Goal: Check status: Check status

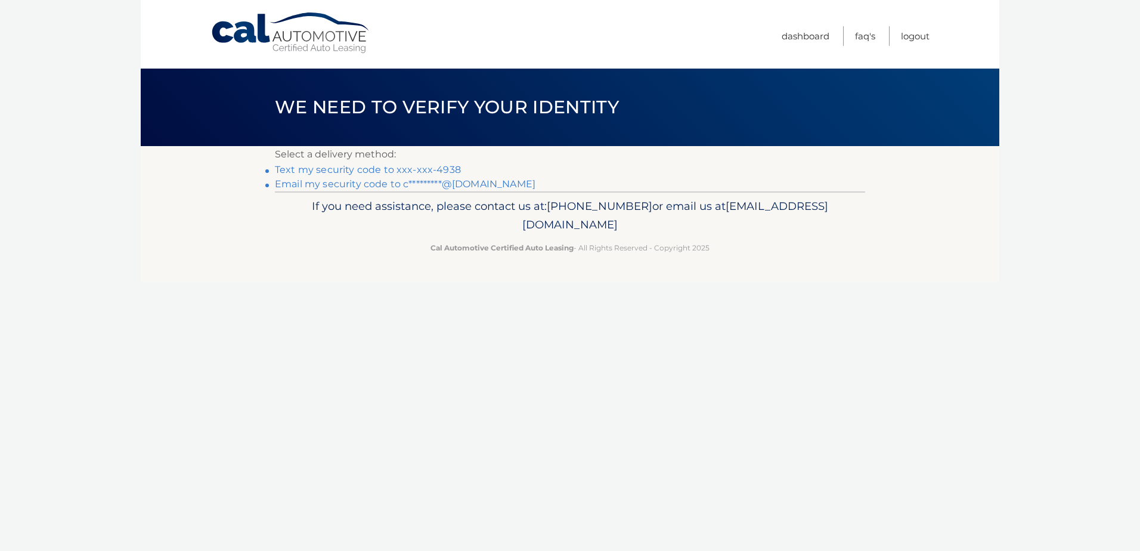
click at [442, 173] on link "Text my security code to xxx-xxx-4938" at bounding box center [368, 169] width 186 height 11
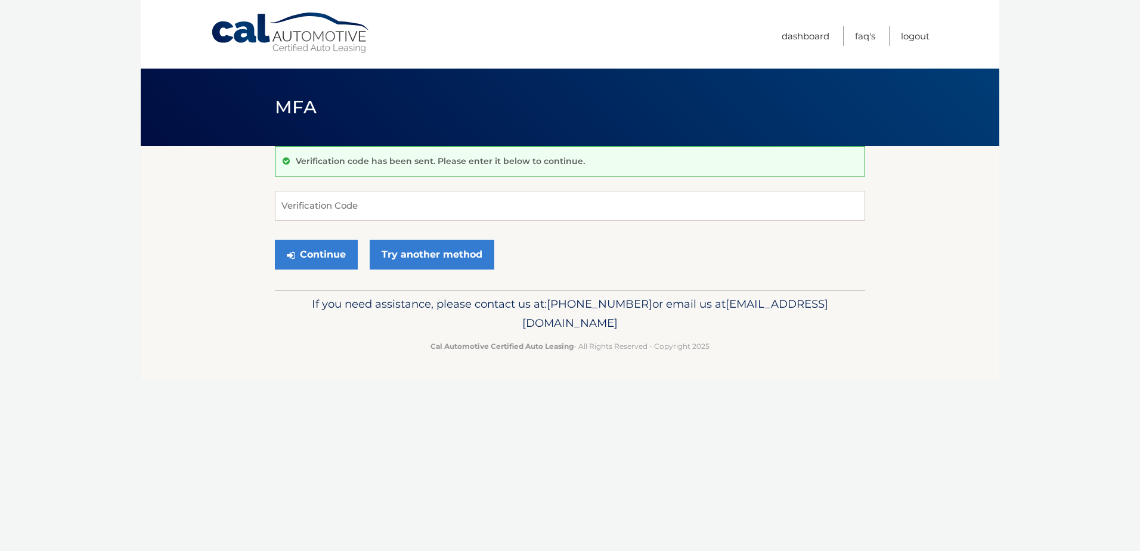
click at [449, 221] on form "Verification Code Continue Try another method" at bounding box center [570, 233] width 590 height 85
click at [485, 205] on input "Verification Code" at bounding box center [570, 206] width 590 height 30
type input "669258"
click at [336, 256] on button "Continue" at bounding box center [316, 255] width 83 height 30
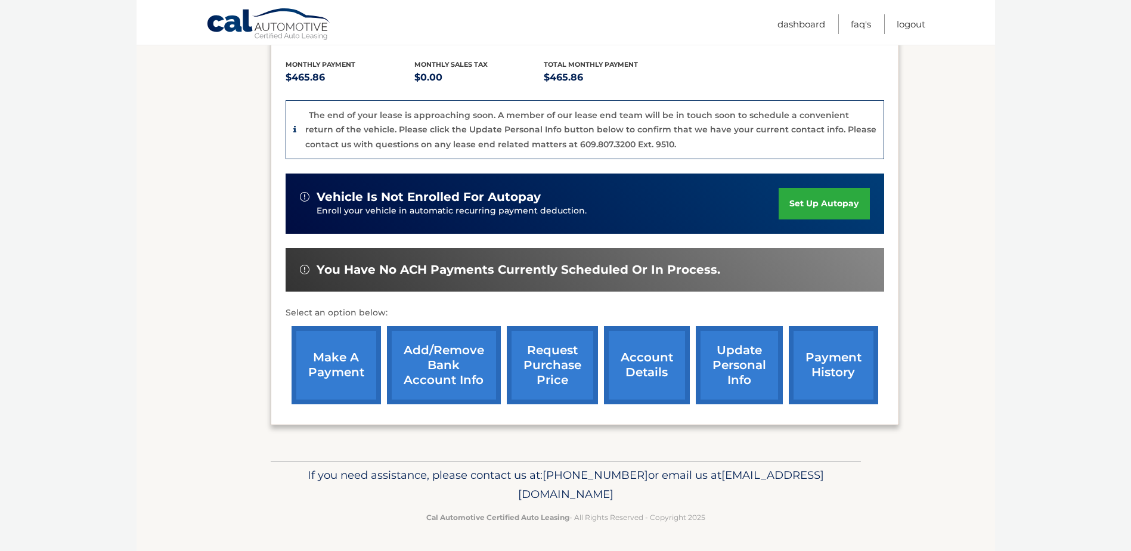
scroll to position [246, 0]
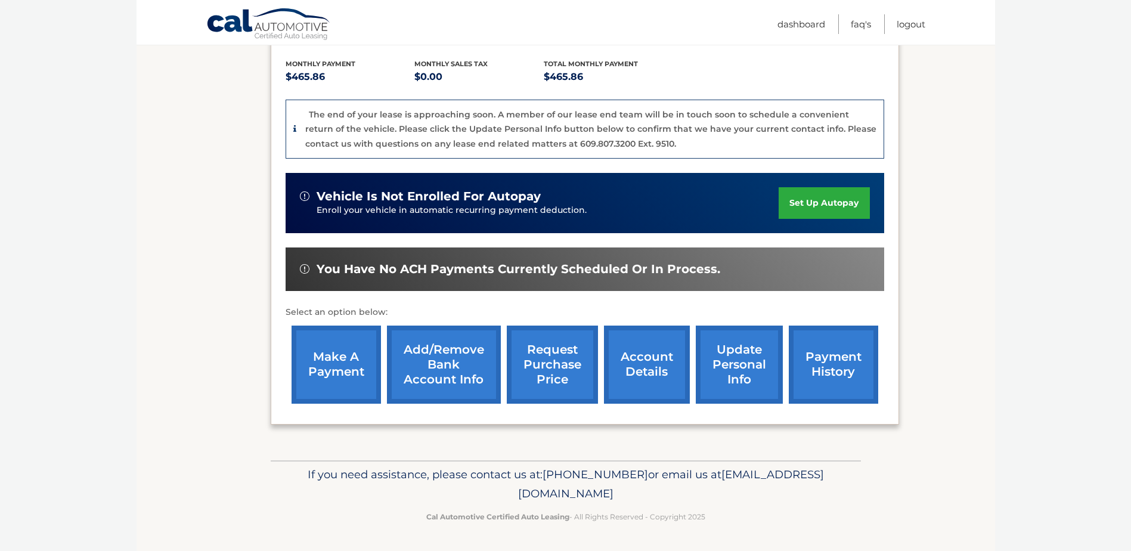
click at [653, 371] on link "account details" at bounding box center [647, 365] width 86 height 78
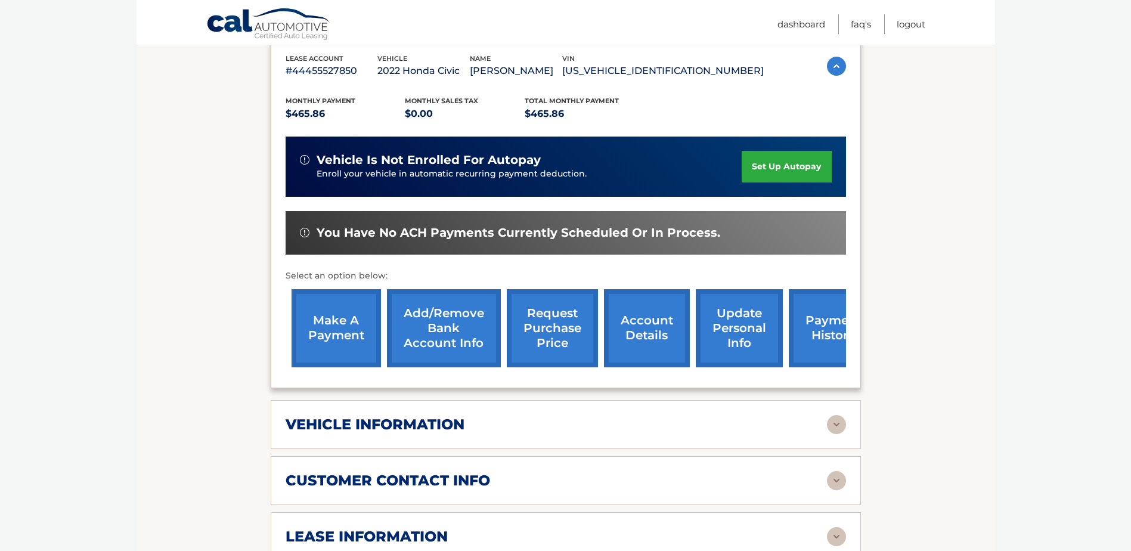
scroll to position [298, 0]
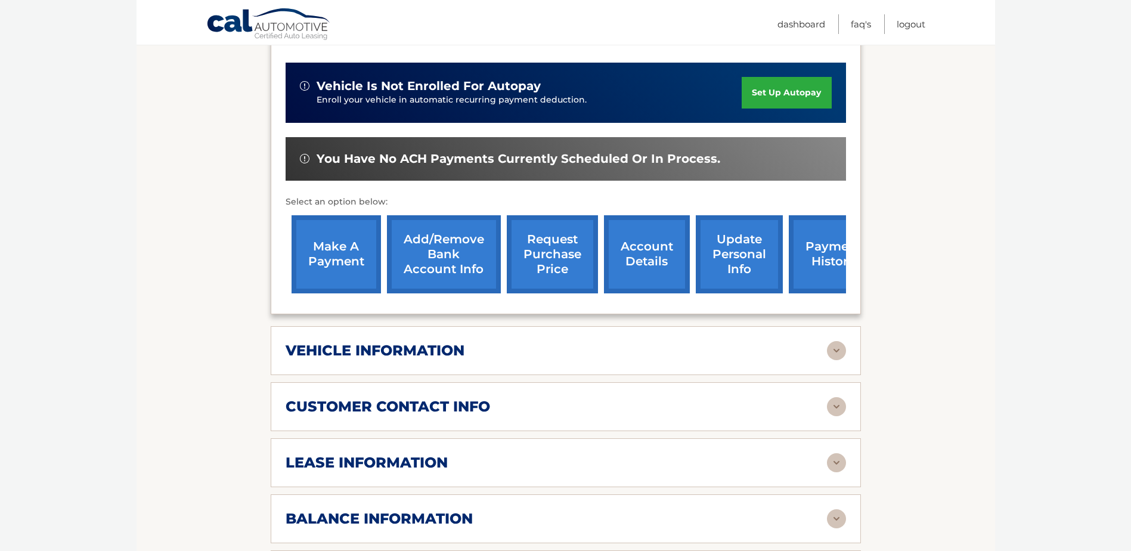
click at [840, 354] on img at bounding box center [836, 350] width 19 height 19
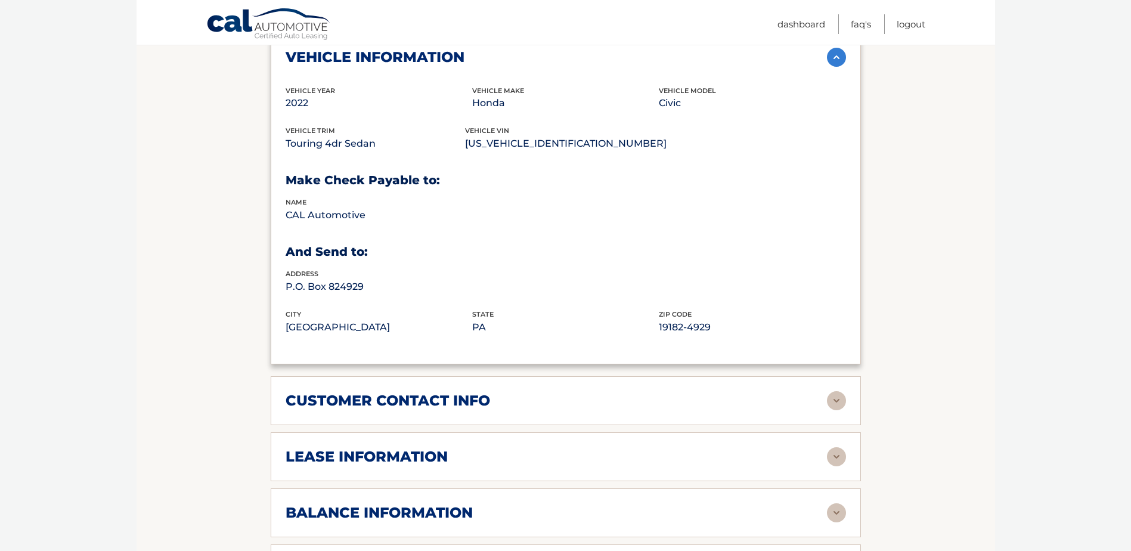
scroll to position [596, 0]
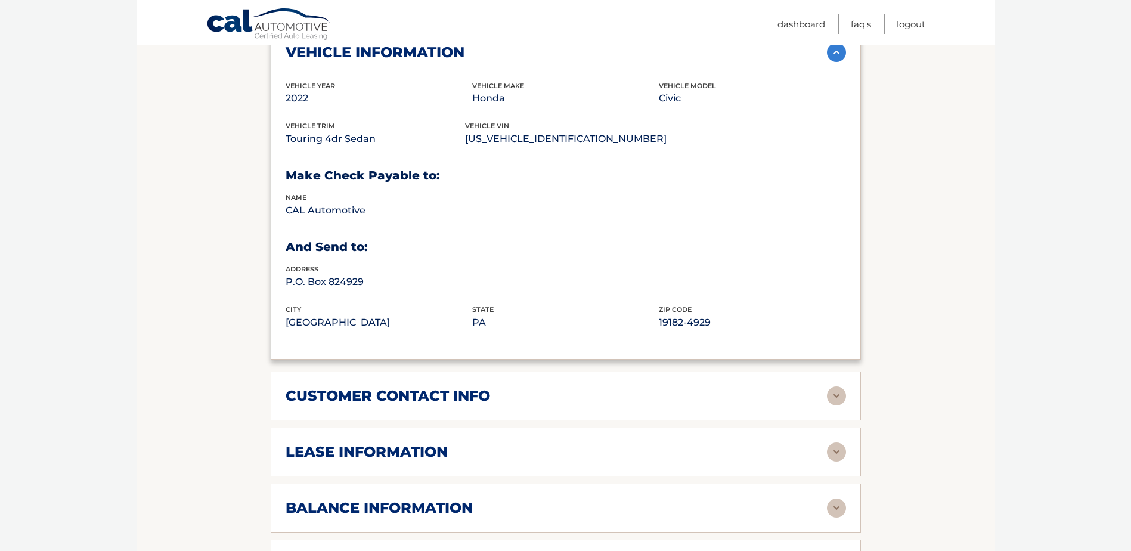
click at [737, 389] on div "customer contact info" at bounding box center [556, 396] width 541 height 18
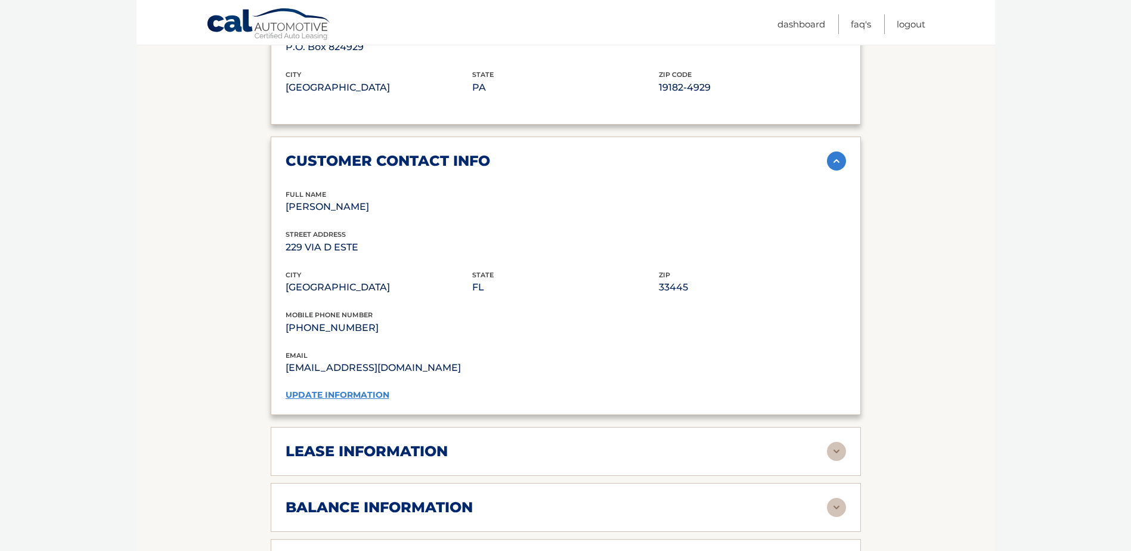
scroll to position [835, 0]
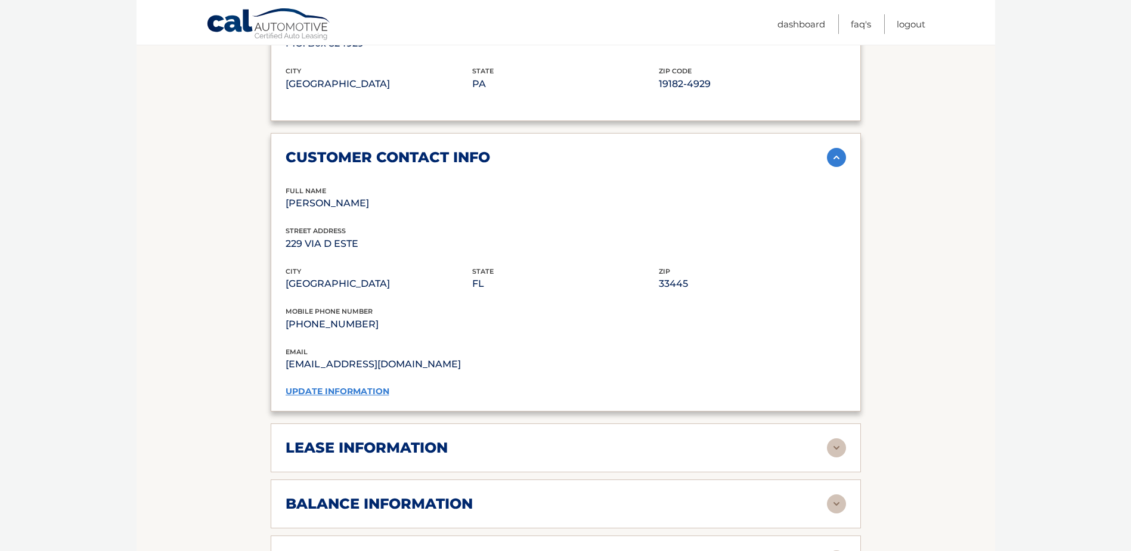
click at [609, 446] on div "lease information" at bounding box center [556, 448] width 541 height 18
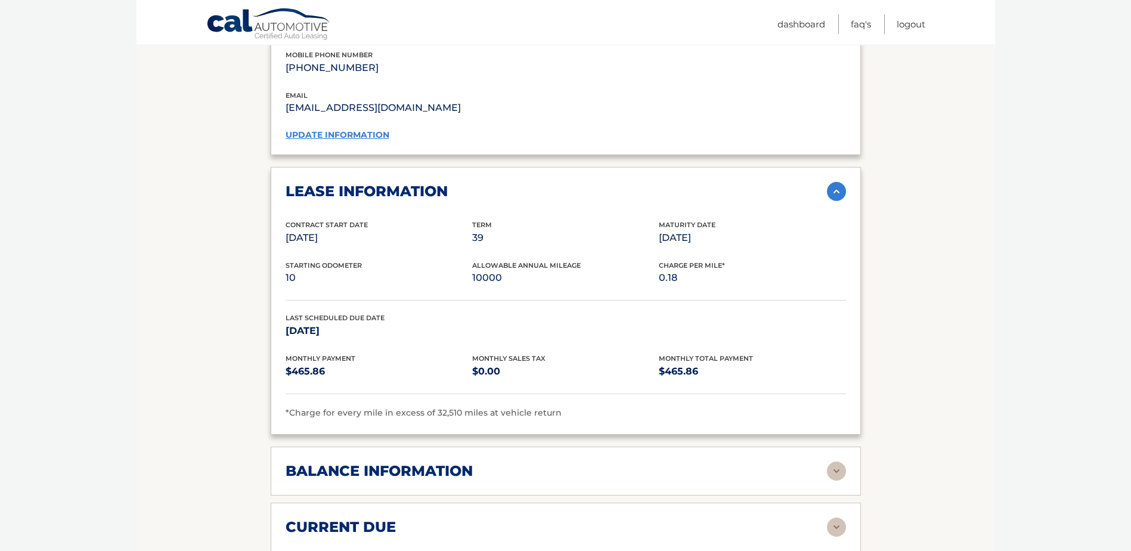
scroll to position [1193, 0]
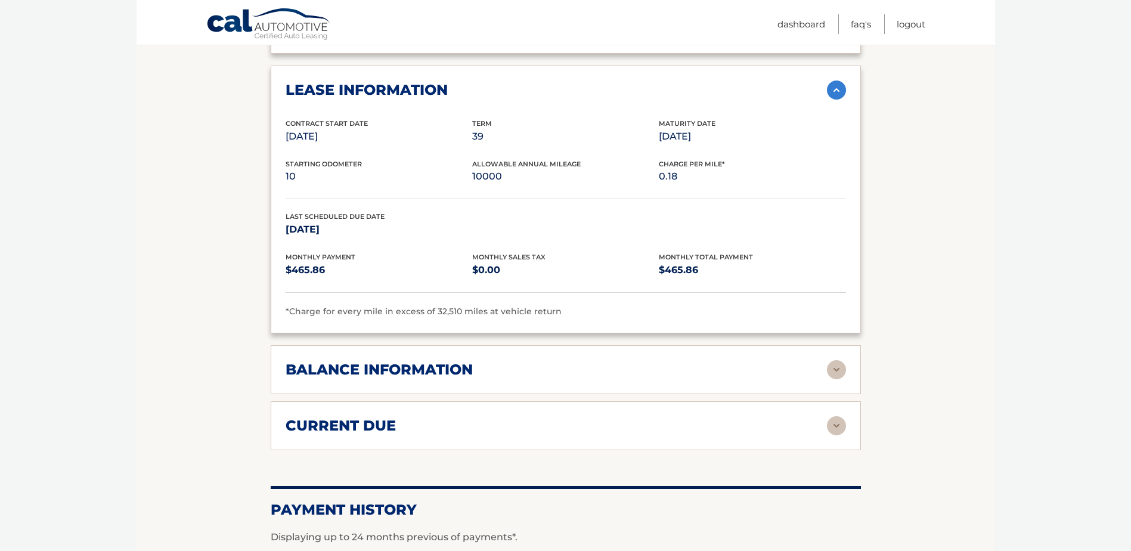
click at [821, 369] on div "balance information" at bounding box center [556, 370] width 541 height 18
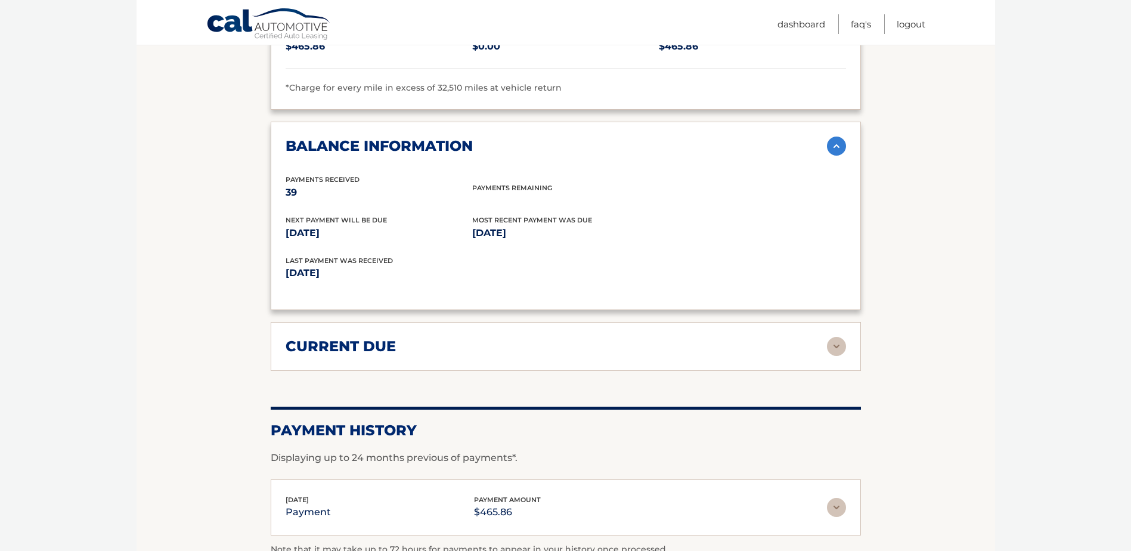
scroll to position [1431, 0]
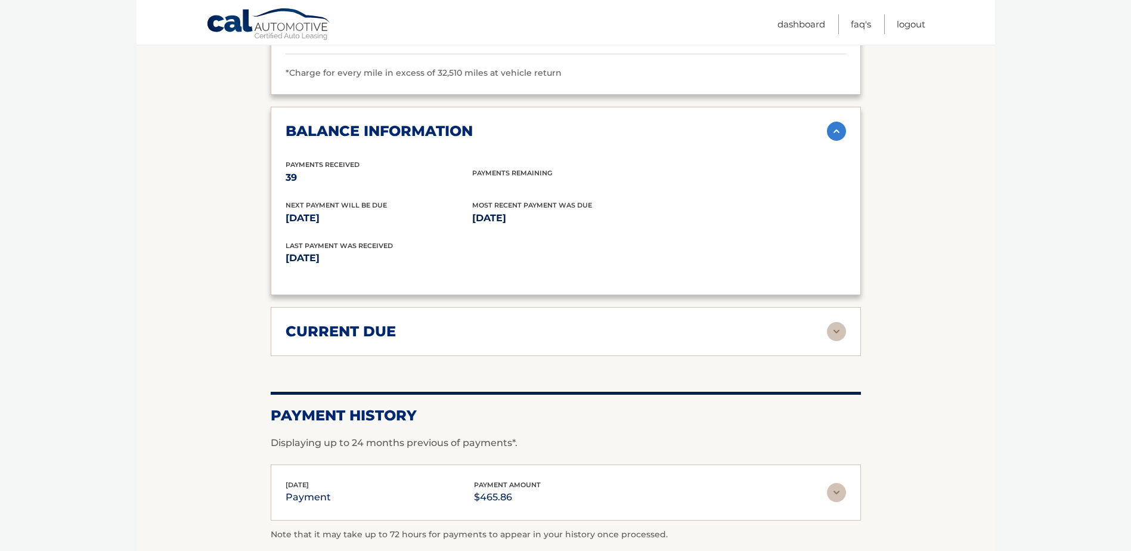
click at [831, 334] on img at bounding box center [836, 331] width 19 height 19
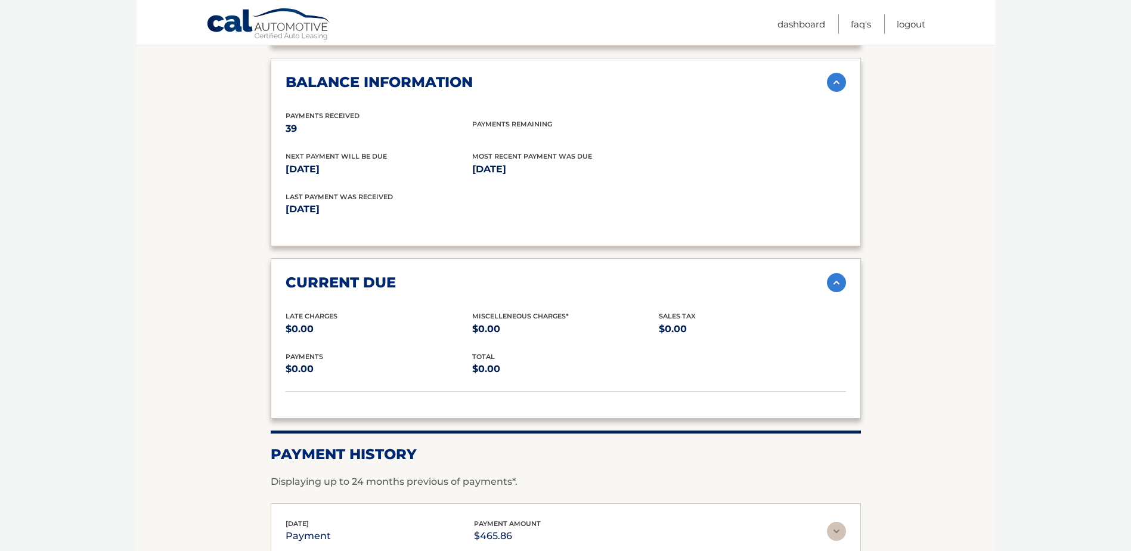
scroll to position [1610, 0]
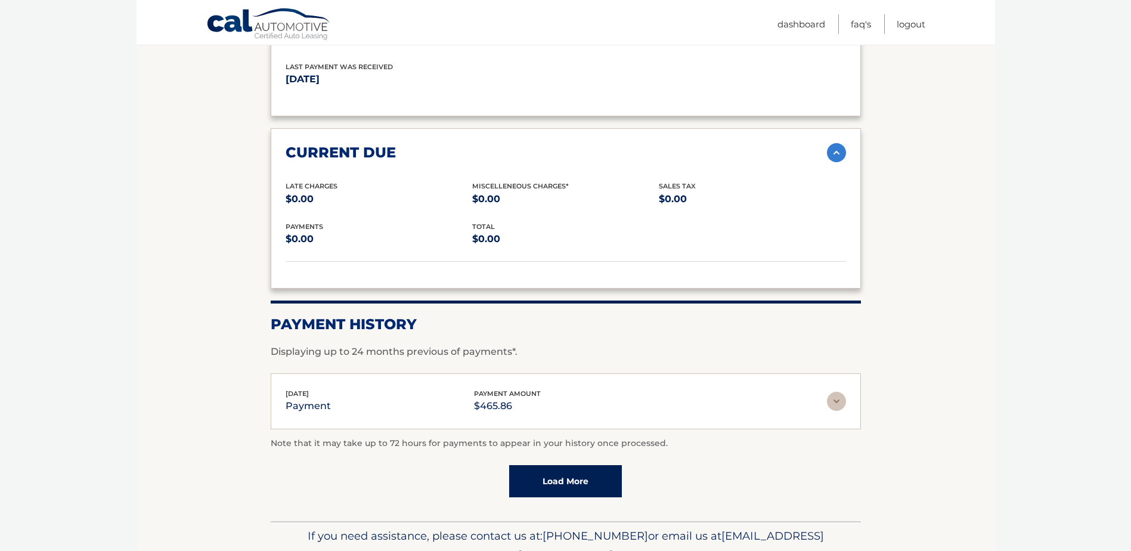
click at [834, 403] on img at bounding box center [836, 401] width 19 height 19
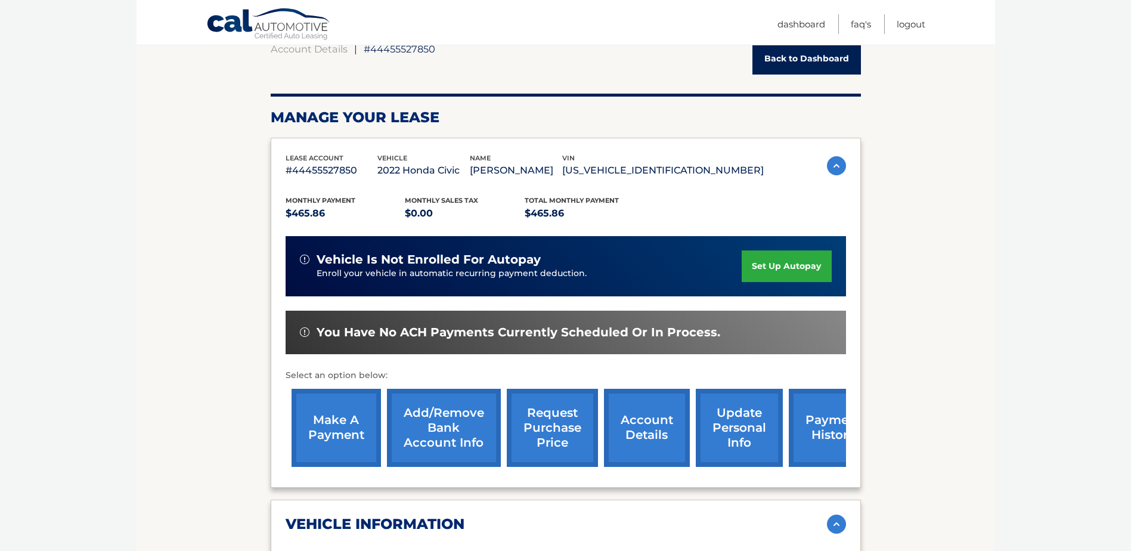
scroll to position [15, 0]
